Goal: Information Seeking & Learning: Learn about a topic

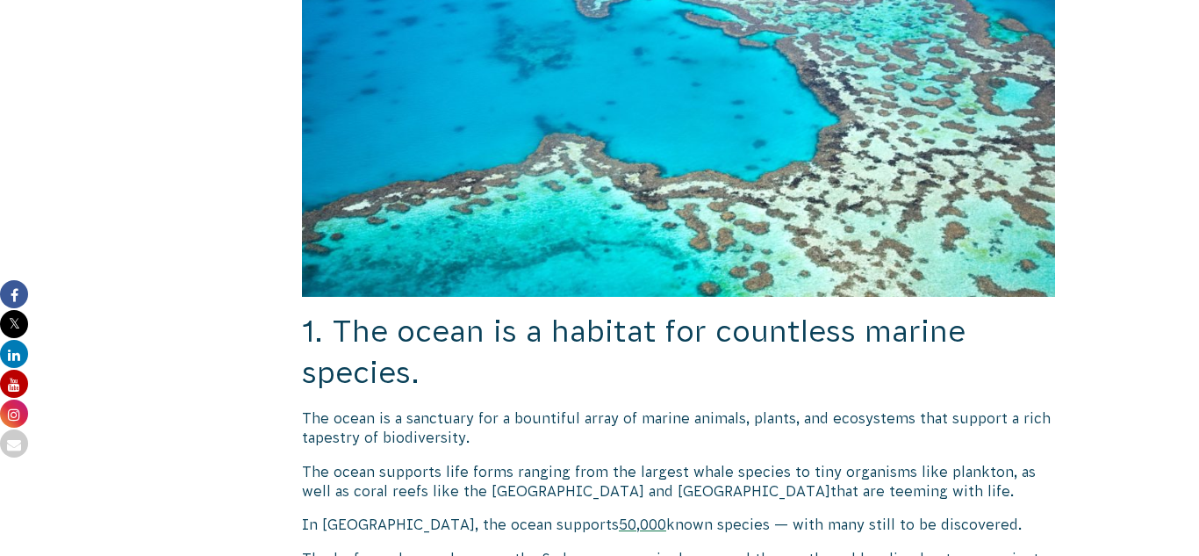
scroll to position [858, 0]
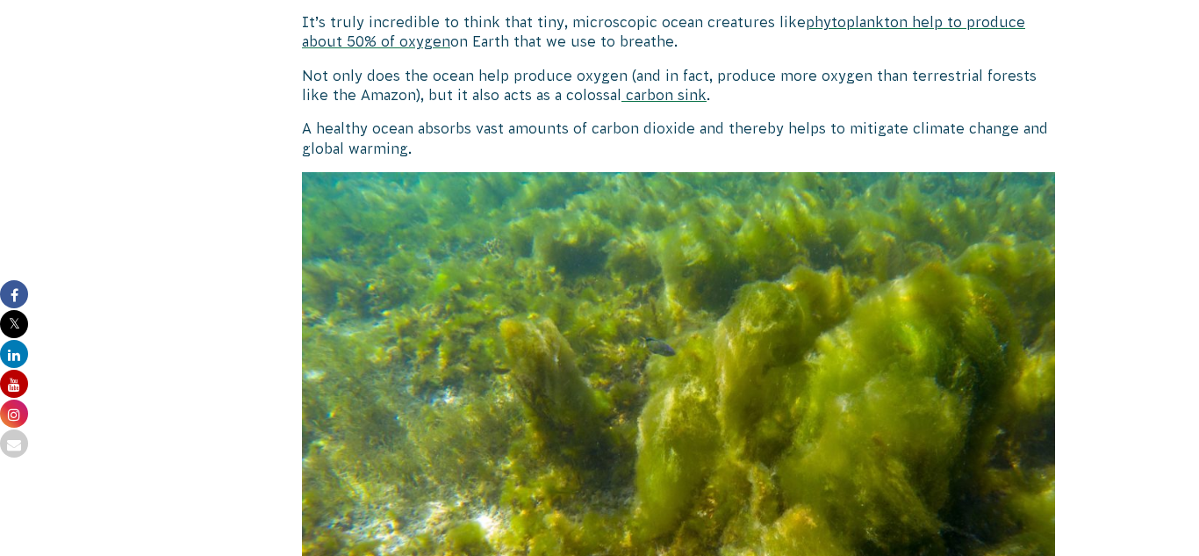
scroll to position [2063, 0]
click at [555, 494] on img at bounding box center [678, 383] width 753 height 424
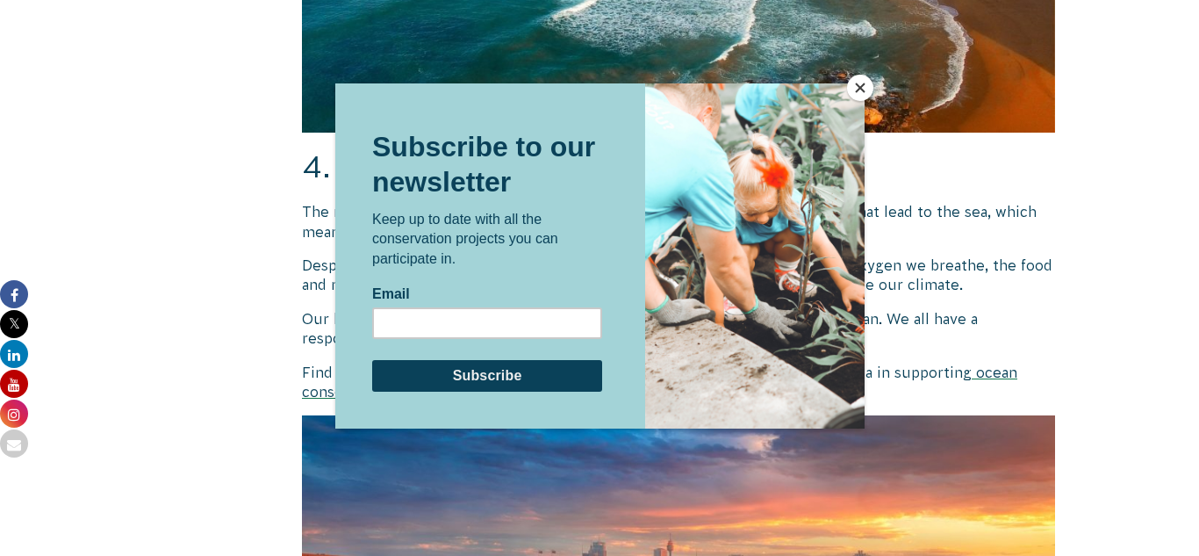
scroll to position [3170, 0]
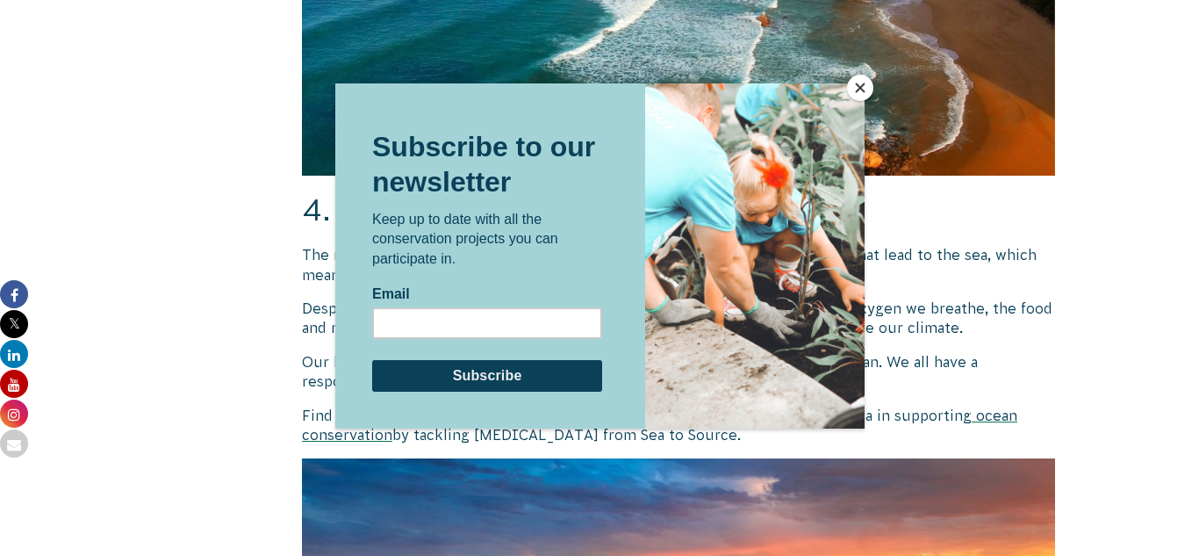
click at [849, 87] on button "Close" at bounding box center [860, 88] width 26 height 26
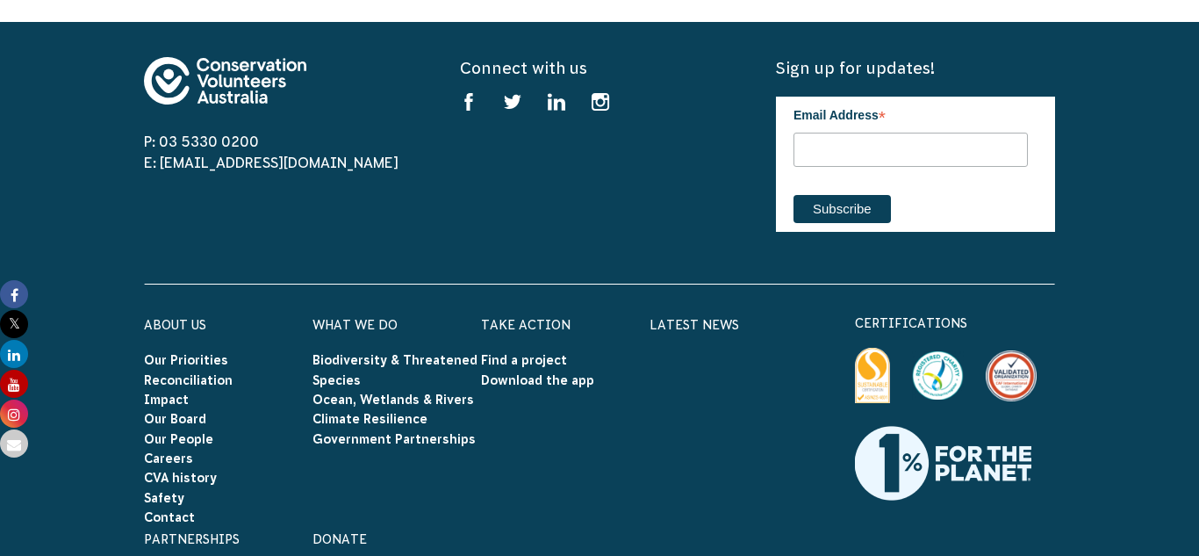
scroll to position [5311, 0]
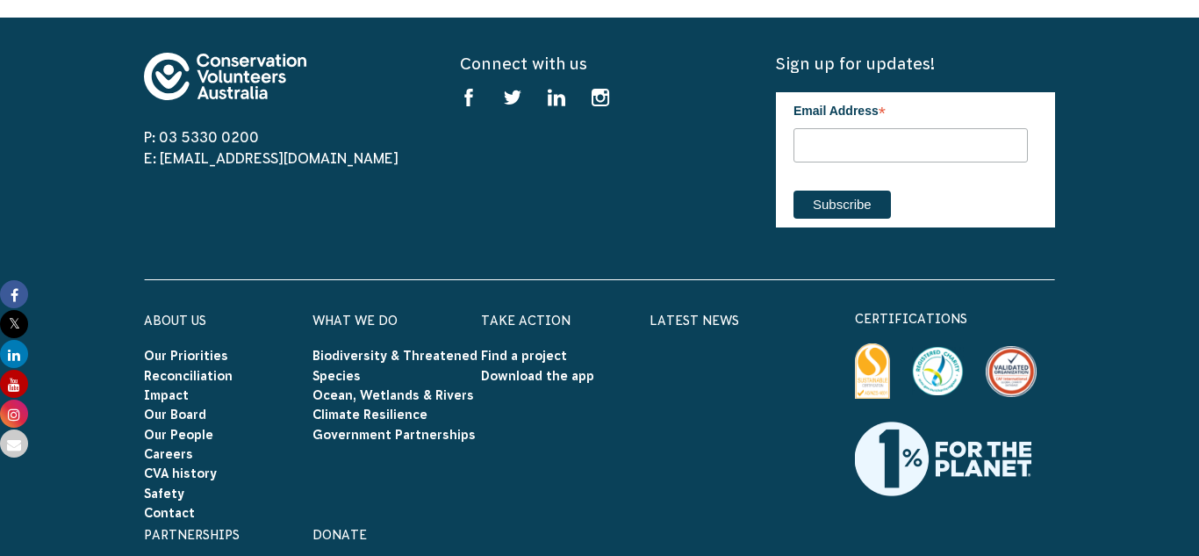
click at [675, 456] on div "Latest News" at bounding box center [733, 415] width 168 height 214
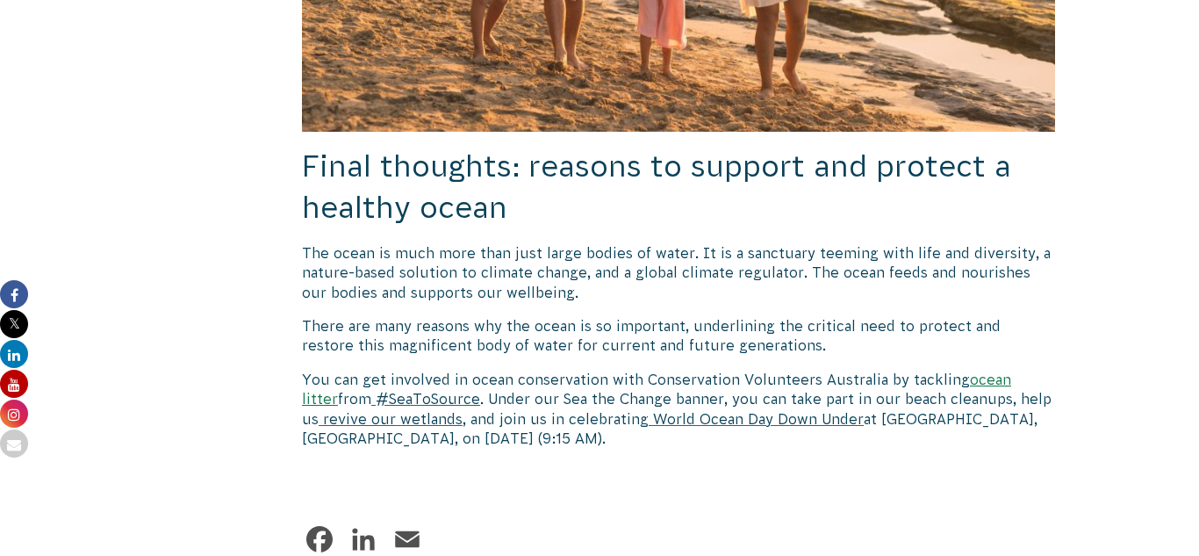
scroll to position [4641, 0]
